Goal: Transaction & Acquisition: Book appointment/travel/reservation

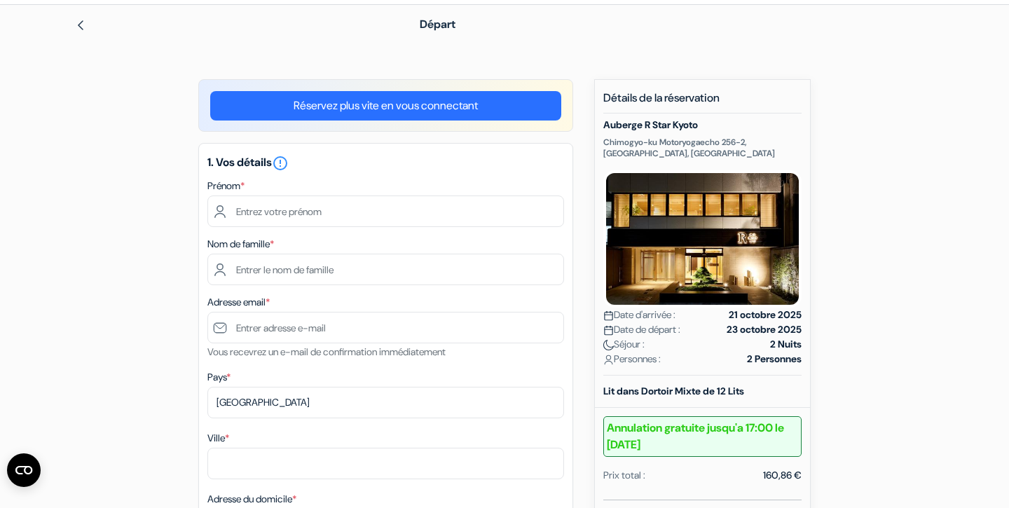
scroll to position [48, 0]
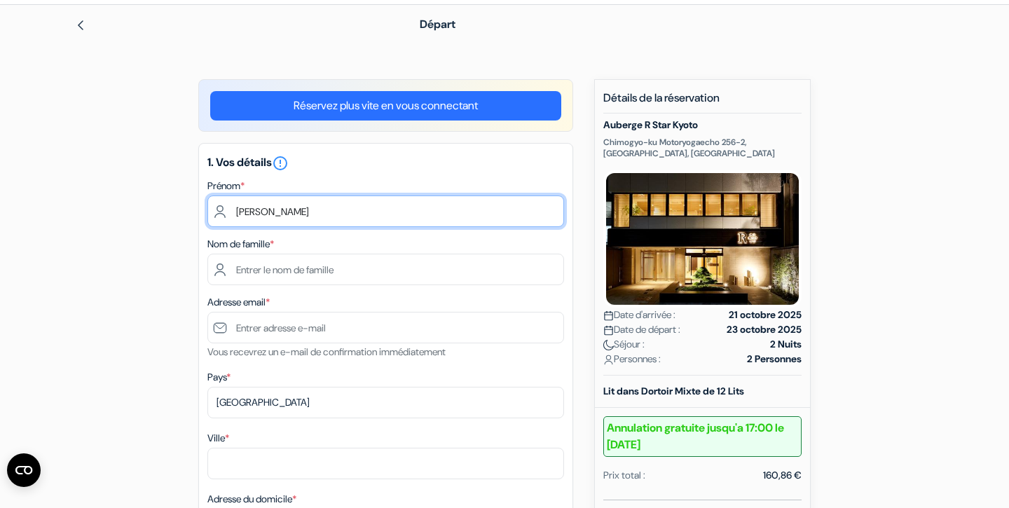
type input "[PERSON_NAME]"
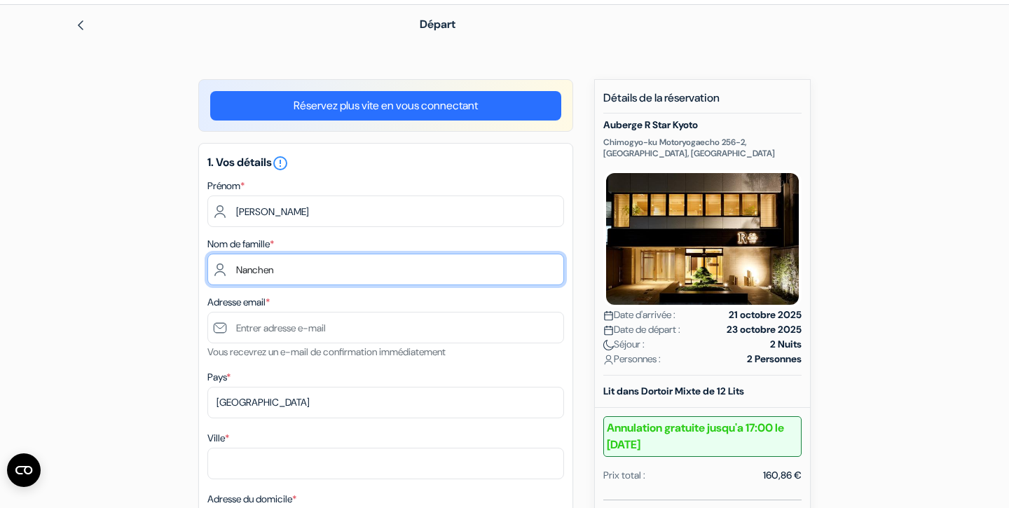
type input "Nanchen"
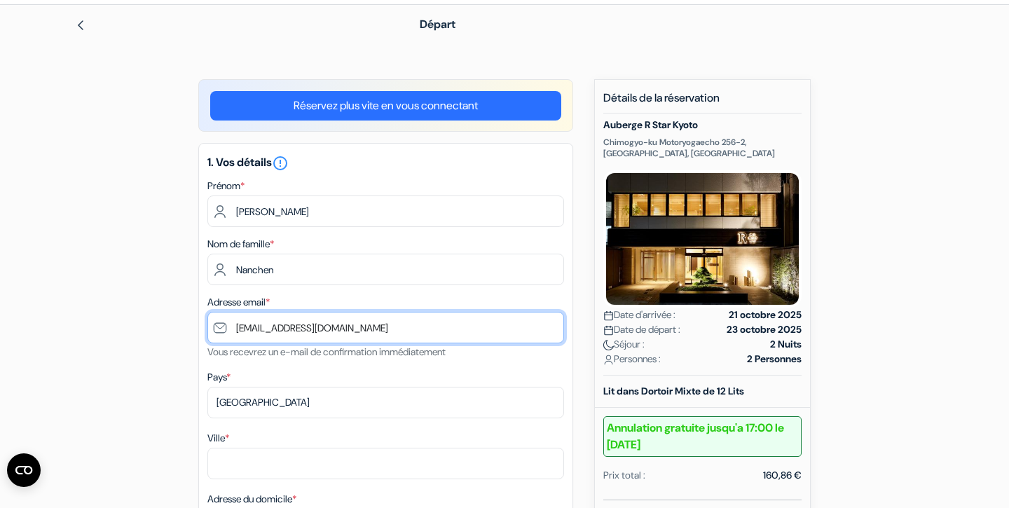
type input "[EMAIL_ADDRESS][DOMAIN_NAME]"
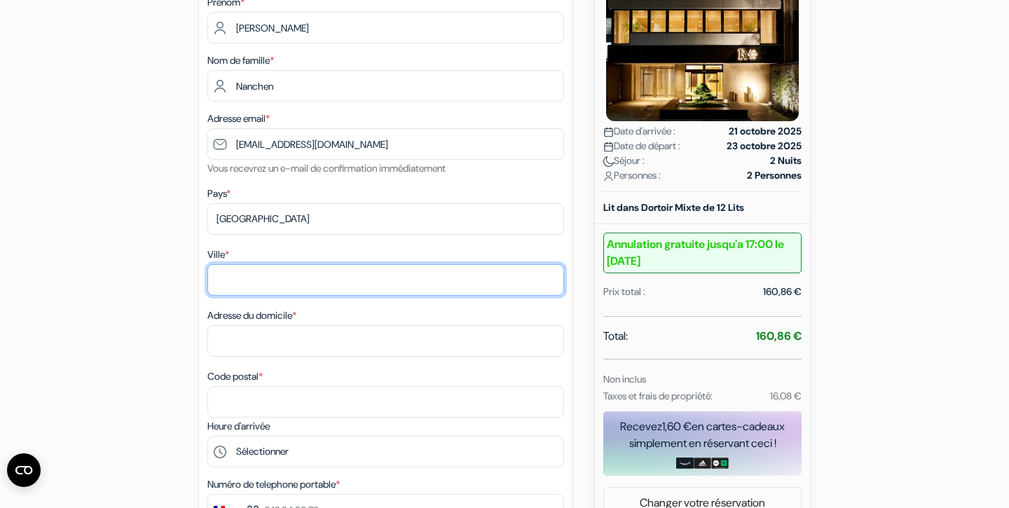
scroll to position [235, 0]
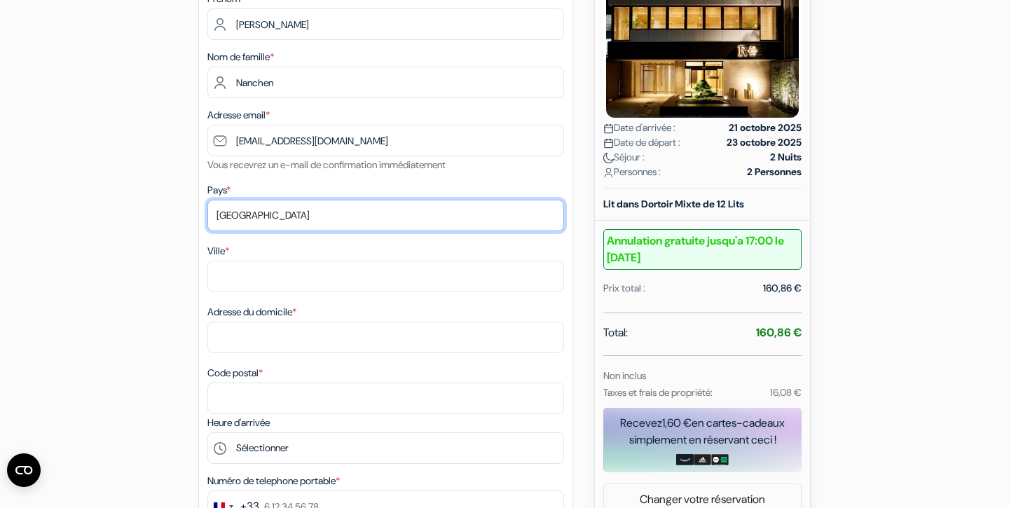
select select "fr"
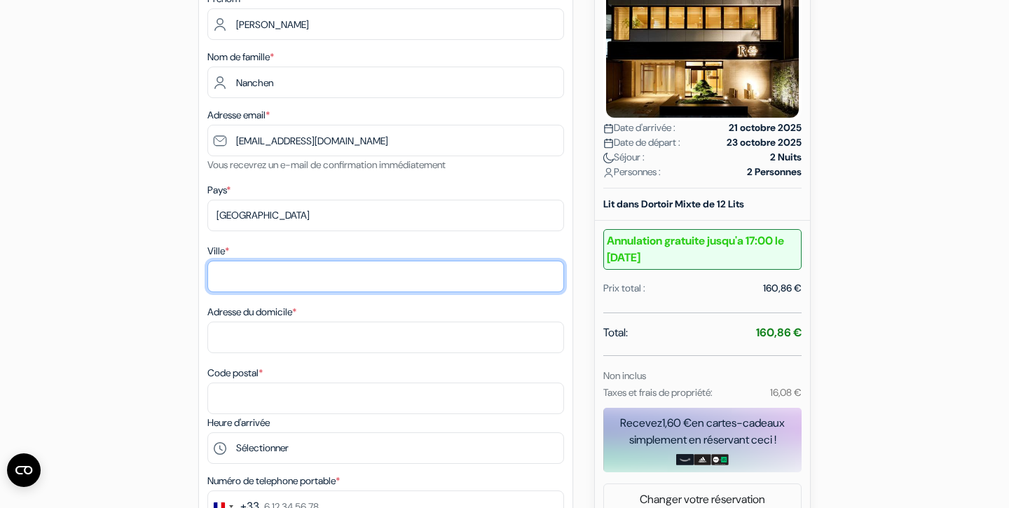
click at [291, 277] on input "Ville *" at bounding box center [385, 277] width 357 height 32
type input "Prevessin"
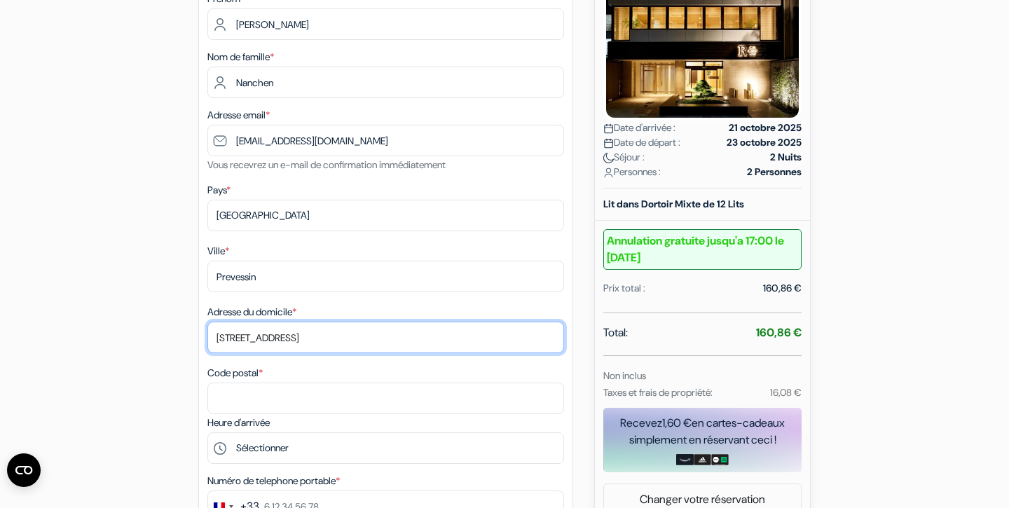
type input "[STREET_ADDRESS]"
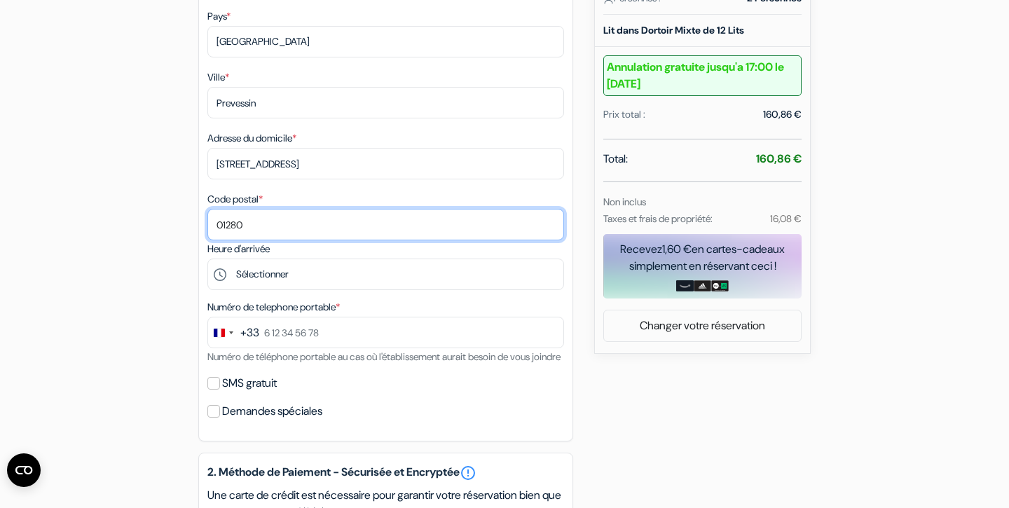
scroll to position [409, 0]
type input "01280"
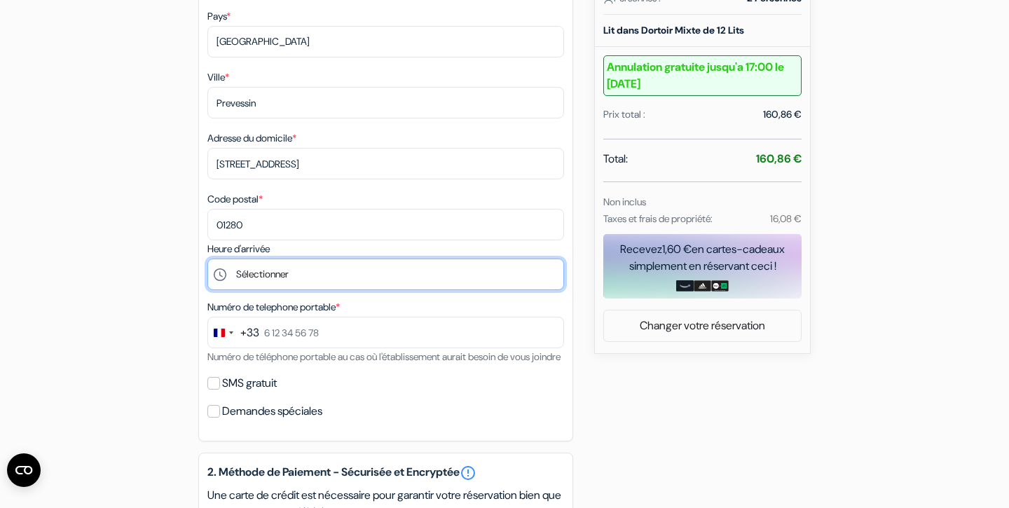
select select "19"
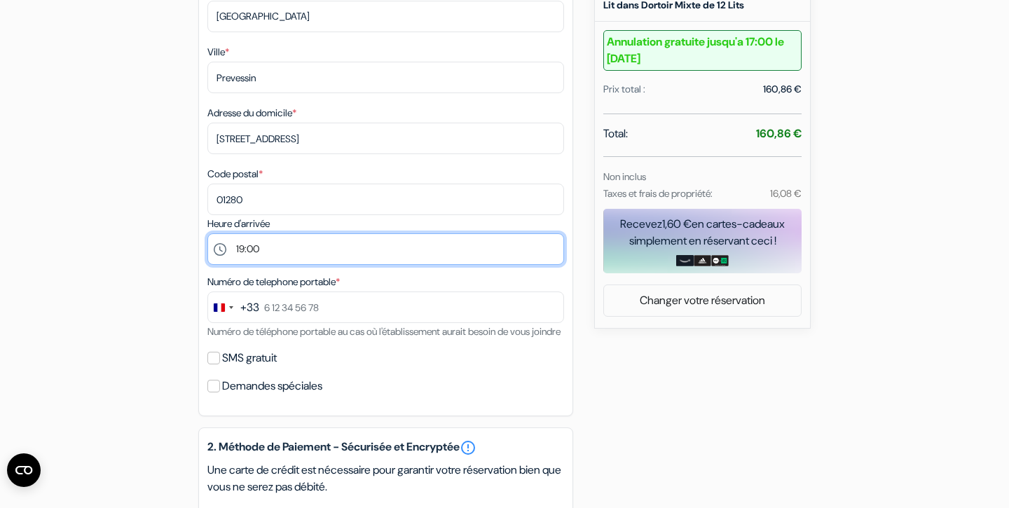
scroll to position [436, 0]
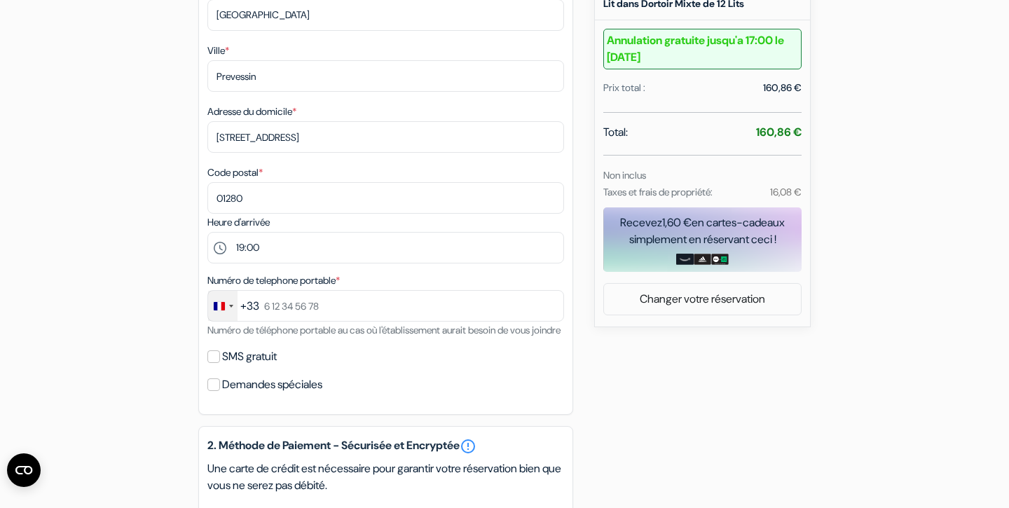
click at [233, 314] on div "Change country, selected France (+33)" at bounding box center [222, 306] width 29 height 30
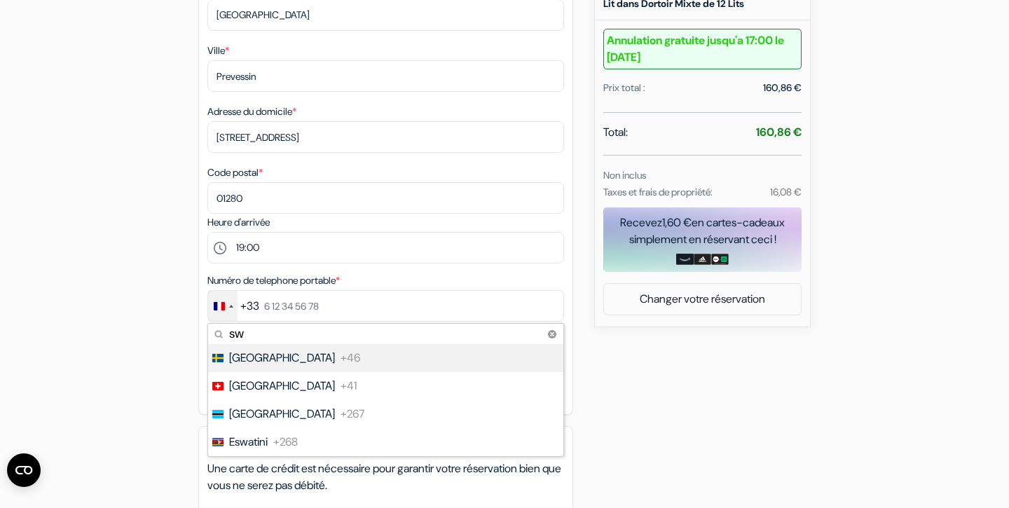
type input "sw"
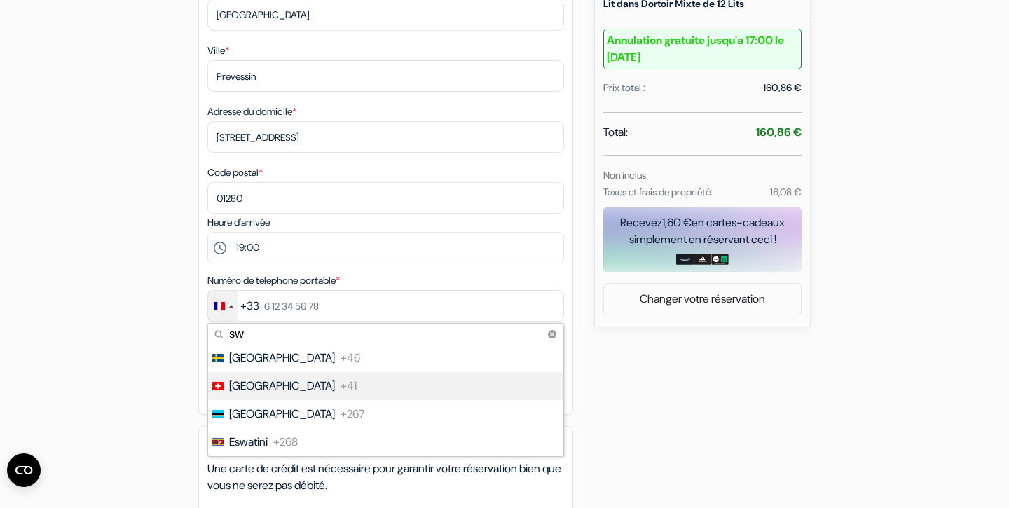
click at [241, 377] on li "[GEOGRAPHIC_DATA] +41" at bounding box center [385, 386] width 357 height 28
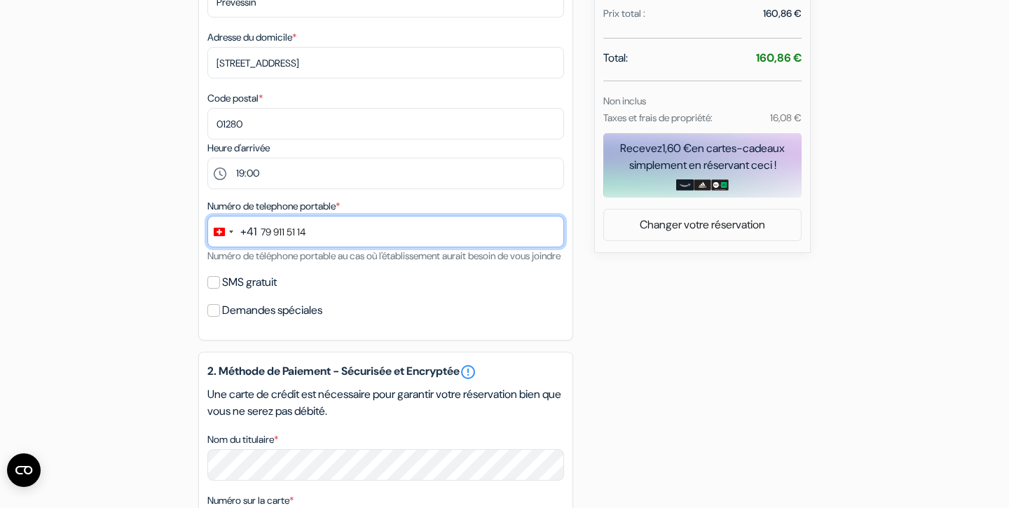
scroll to position [510, 0]
type input "79 911 51 14"
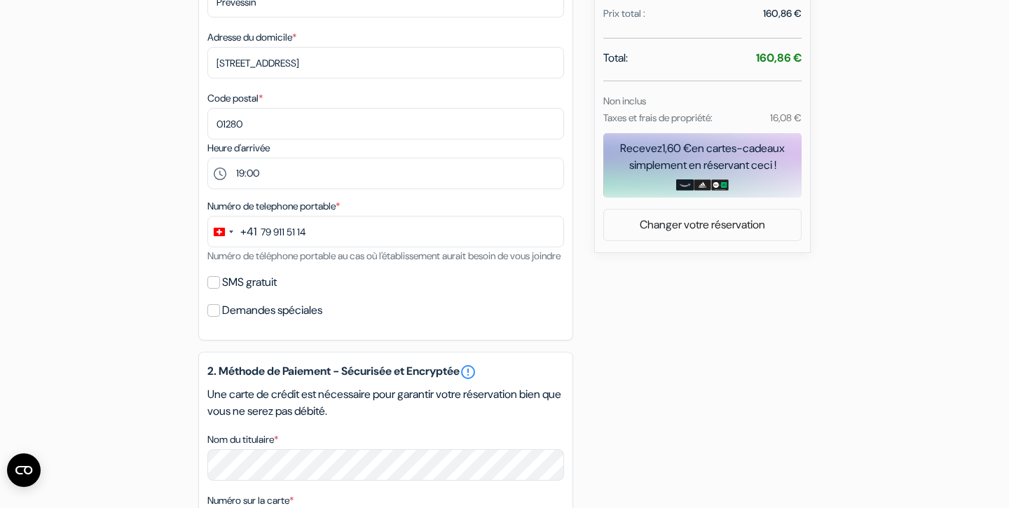
click at [215, 289] on input "SMS gratuit" at bounding box center [213, 282] width 13 height 13
checkbox input "true"
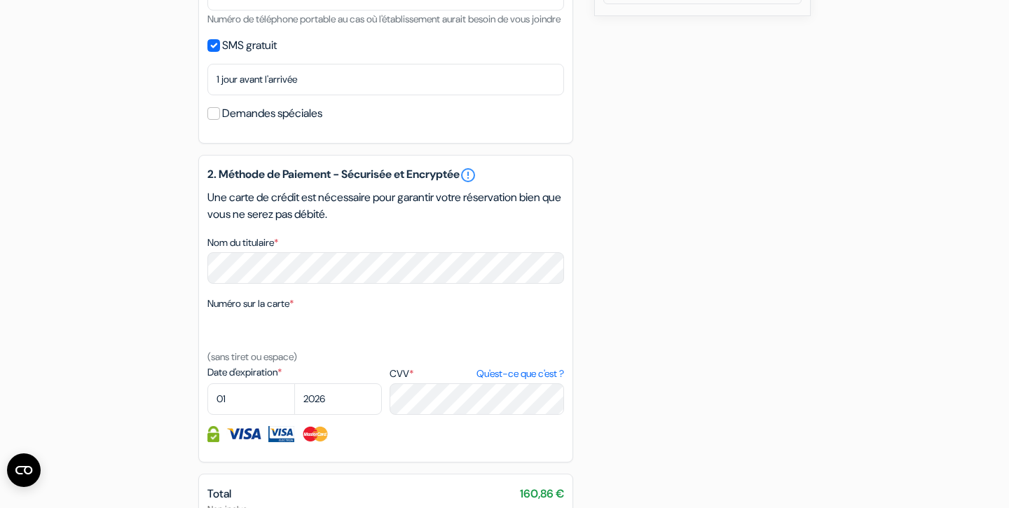
scroll to position [748, 0]
select select "09"
select select "2027"
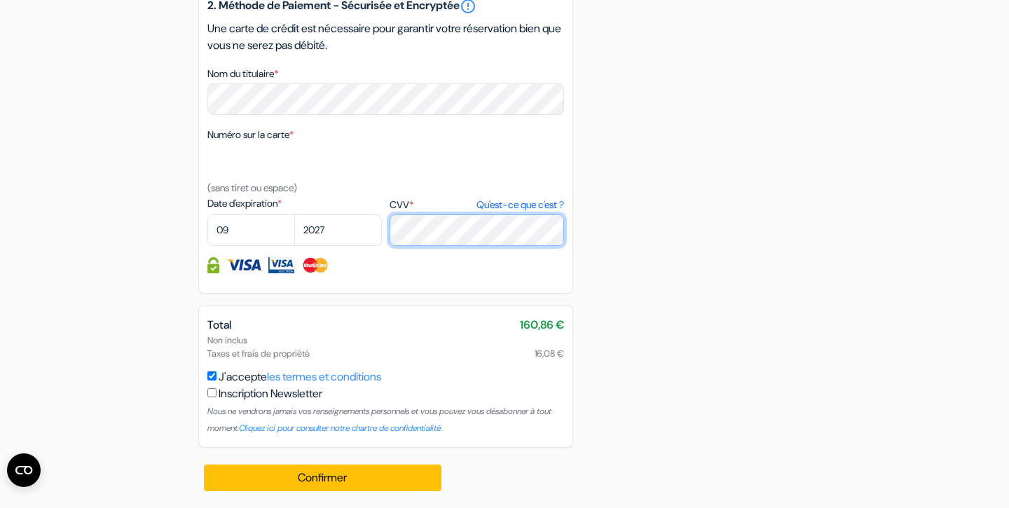
scroll to position [933, 0]
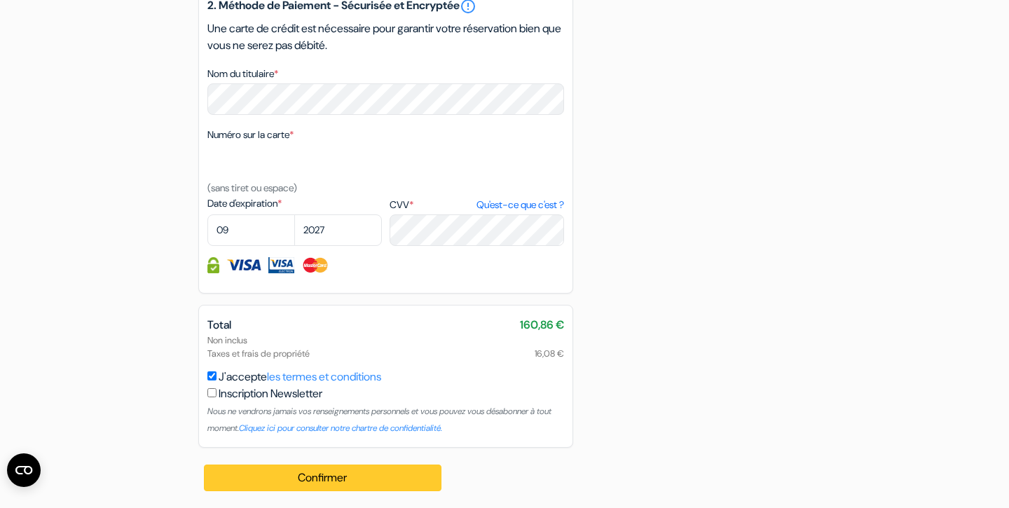
click at [367, 474] on button "Confirmer Loading..." at bounding box center [323, 478] width 238 height 27
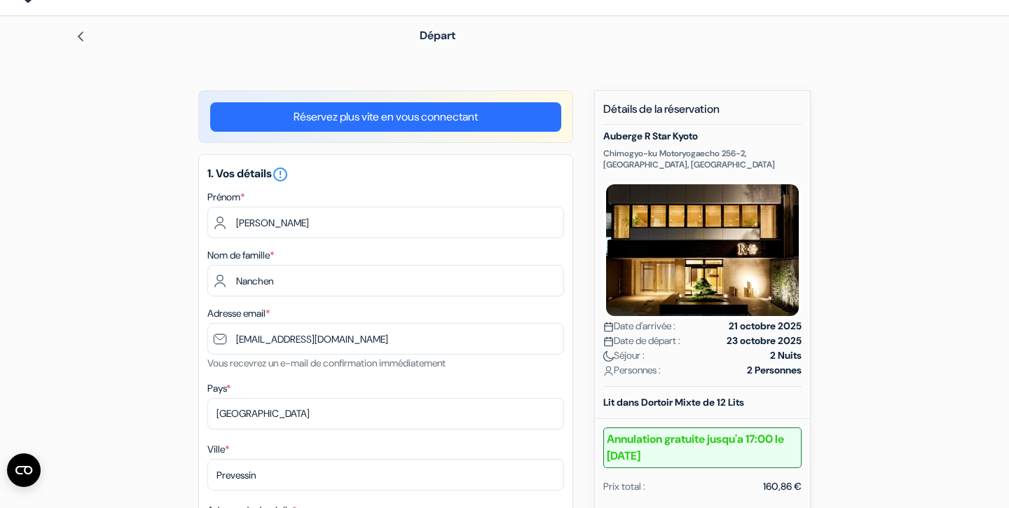
scroll to position [48, 0]
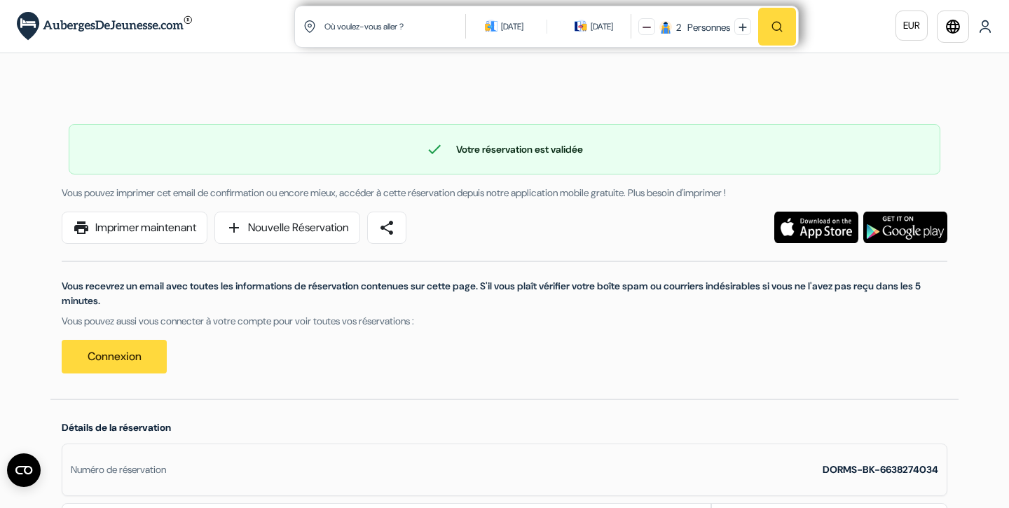
click at [990, 29] on img at bounding box center [985, 27] width 14 height 14
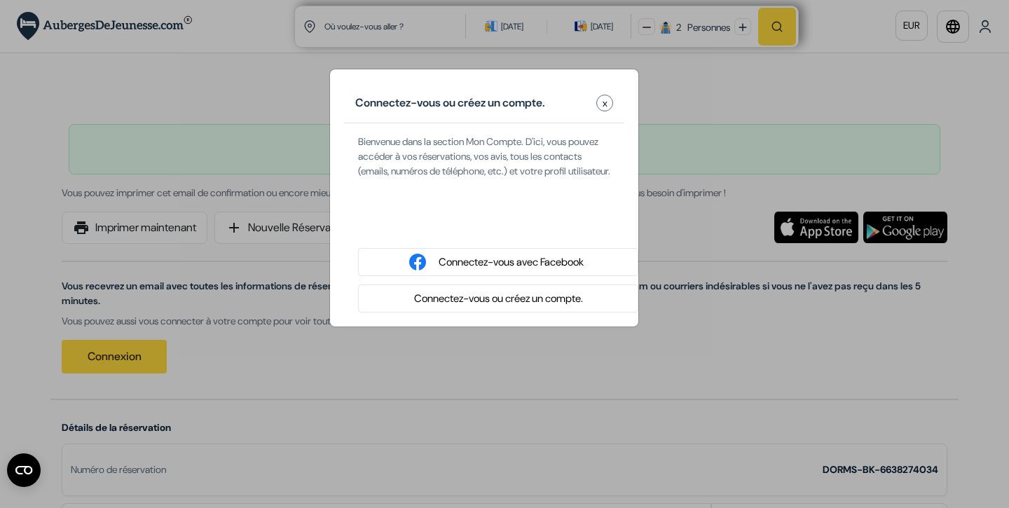
click at [563, 308] on button "Connectez-vous ou créez un compte." at bounding box center [498, 299] width 177 height 18
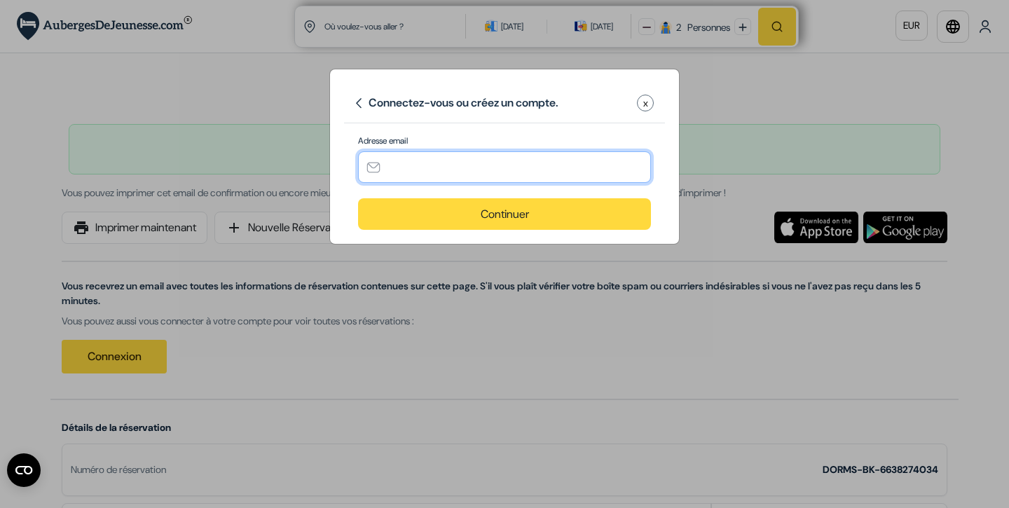
click at [477, 163] on input "text" at bounding box center [504, 167] width 293 height 32
type input "[EMAIL_ADDRESS][DOMAIN_NAME]"
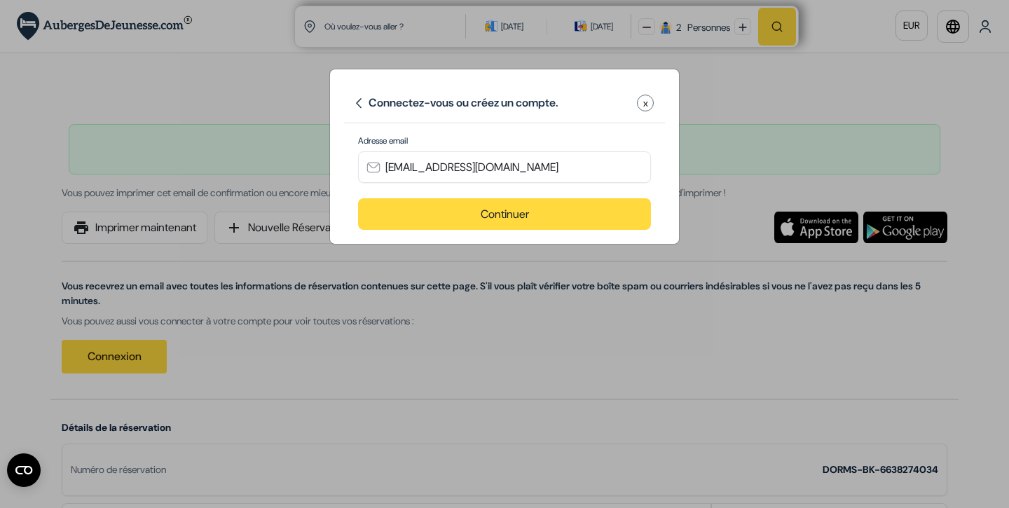
click at [497, 215] on button "Continuer" at bounding box center [504, 214] width 293 height 32
click at [497, 214] on button "Continuer" at bounding box center [504, 214] width 293 height 32
click at [535, 212] on button "Continuer" at bounding box center [504, 214] width 293 height 32
click at [521, 211] on button "Continuer" at bounding box center [504, 214] width 293 height 32
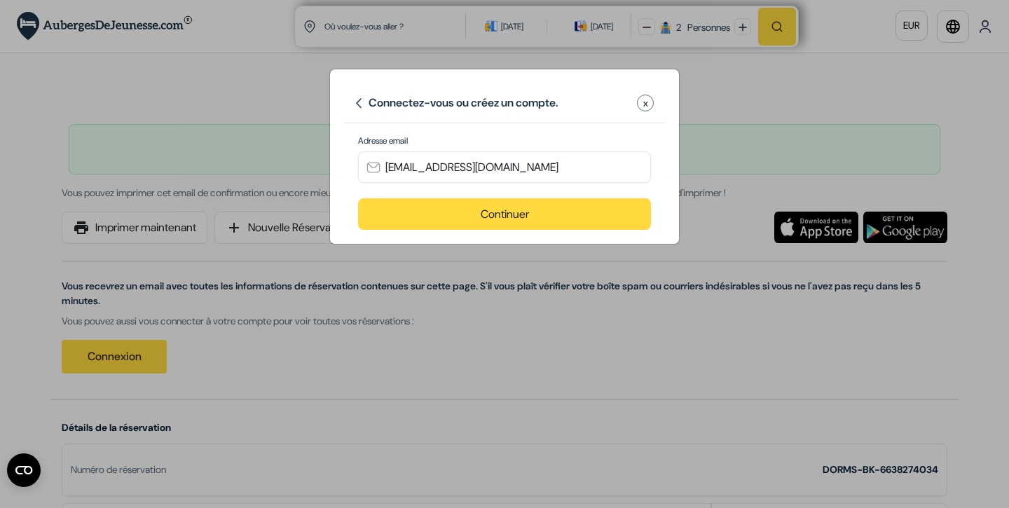
click at [356, 102] on img at bounding box center [358, 103] width 6 height 11
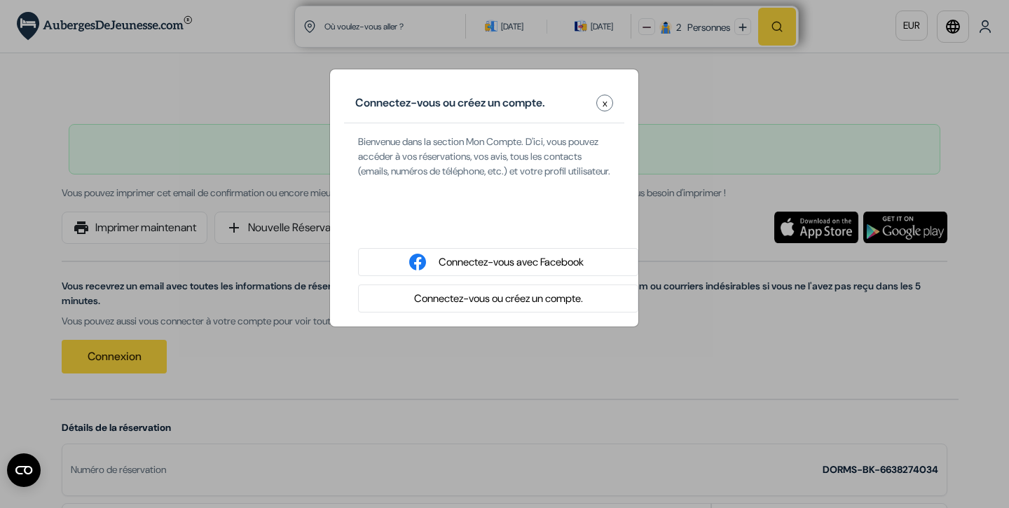
click at [481, 308] on button "Connectez-vous ou créez un compte." at bounding box center [498, 299] width 177 height 18
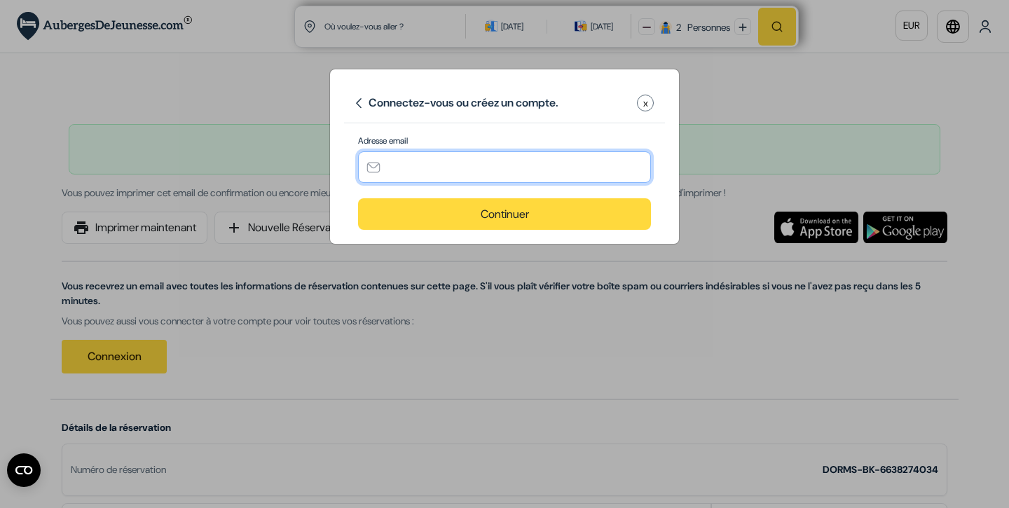
click at [465, 174] on input "text" at bounding box center [504, 167] width 293 height 32
type input "[EMAIL_ADDRESS][DOMAIN_NAME]"
